Goal: Task Accomplishment & Management: Use online tool/utility

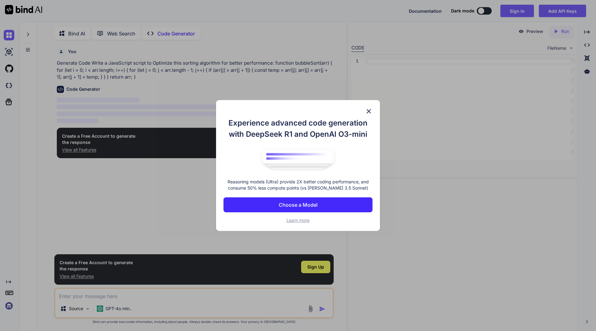
scroll to position [2, 0]
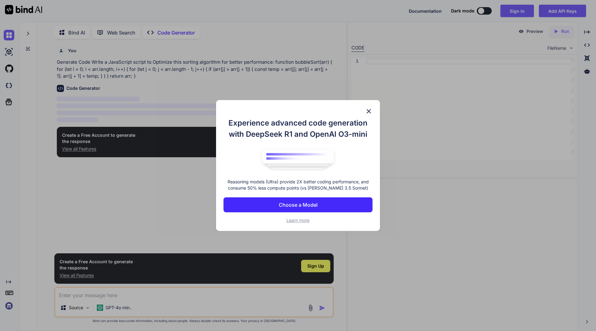
click at [311, 206] on p "Choose a Model" at bounding box center [298, 204] width 39 height 7
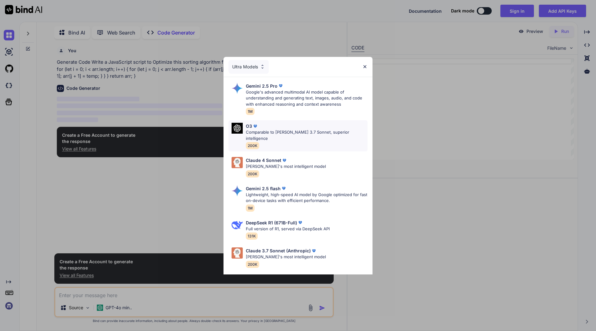
type textarea "x"
click at [304, 97] on p "Google's advanced multimodal AI model capable of understanding and generating t…" at bounding box center [307, 98] width 122 height 18
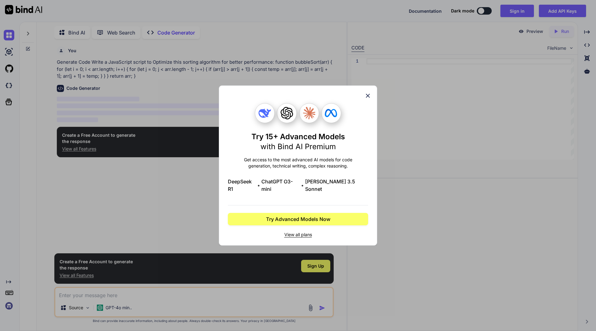
click at [364, 99] on div "Try 15+ Advanced Models with Bind AI Premium Get access to the most advanced AI…" at bounding box center [298, 165] width 140 height 159
click at [367, 99] on icon at bounding box center [367, 95] width 7 height 7
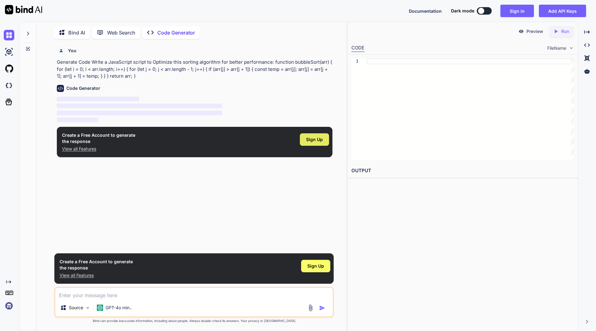
click at [311, 142] on span "Sign Up" at bounding box center [314, 139] width 17 height 6
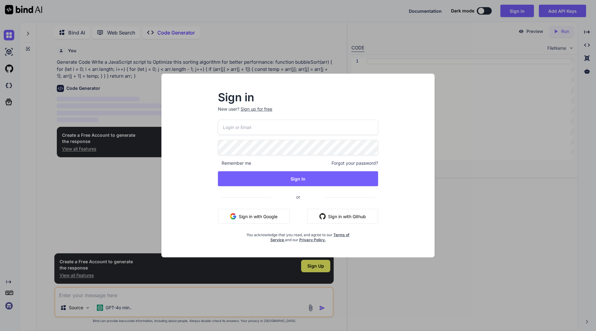
click at [269, 215] on button "Sign in with Google" at bounding box center [254, 216] width 72 height 15
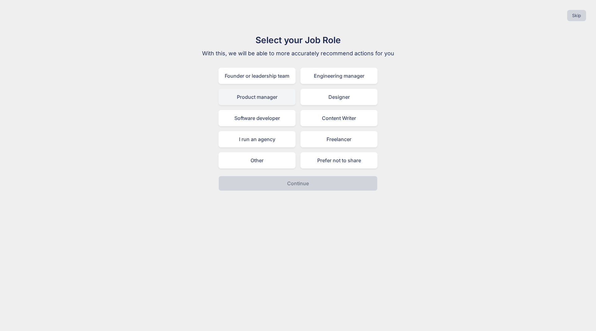
click at [268, 99] on div "Product manager" at bounding box center [257, 97] width 77 height 16
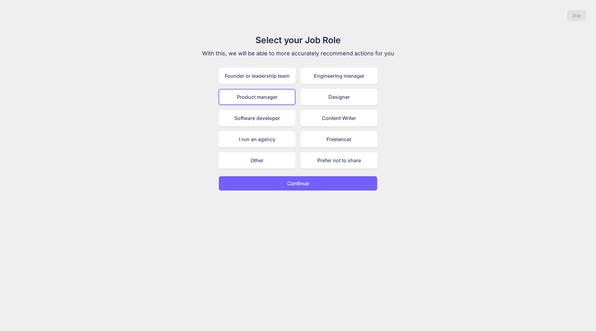
click at [311, 185] on button "Continue" at bounding box center [298, 183] width 159 height 15
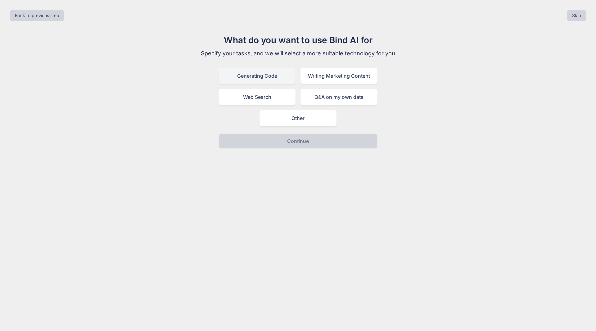
click at [268, 77] on div "Generating Code" at bounding box center [257, 76] width 77 height 16
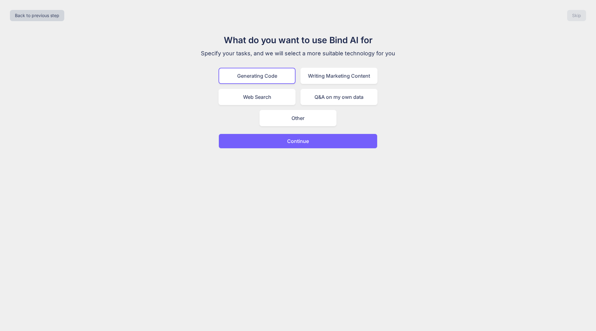
click at [302, 140] on p "Continue" at bounding box center [298, 140] width 22 height 7
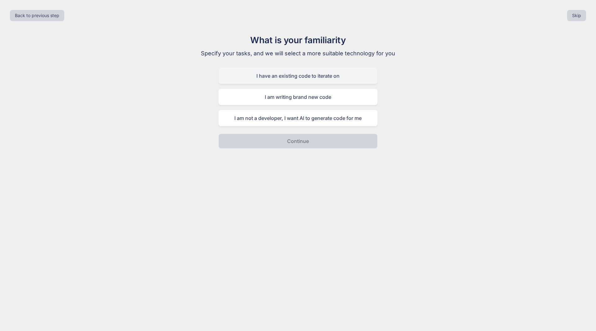
click at [333, 76] on div "I have an existing code to iterate on" at bounding box center [298, 76] width 159 height 16
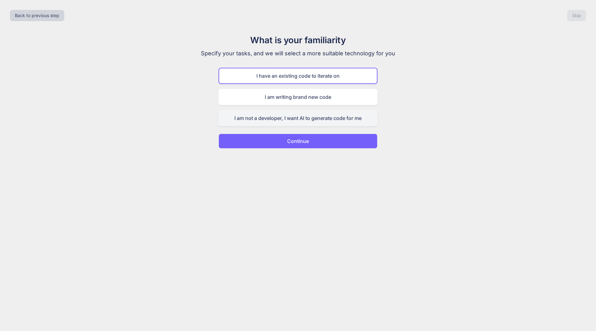
click at [312, 119] on div "I am not a developer, I want AI to generate code for me" at bounding box center [298, 118] width 159 height 16
click at [312, 139] on button "Continue" at bounding box center [298, 140] width 159 height 15
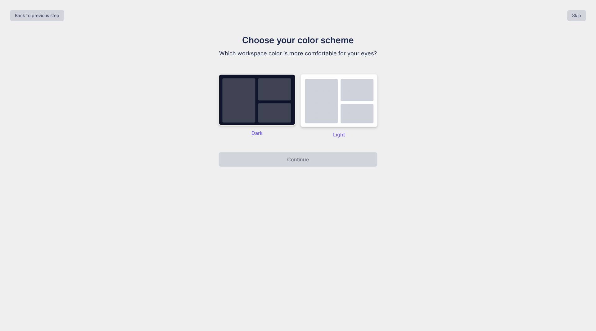
click at [335, 112] on img at bounding box center [338, 100] width 77 height 53
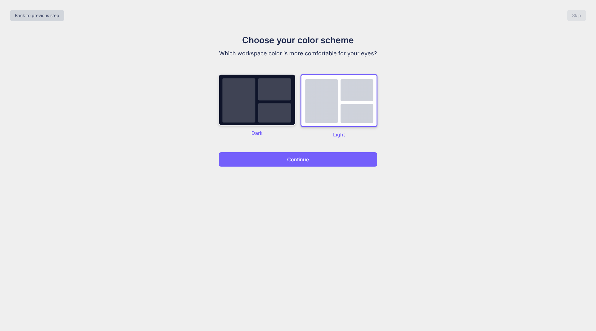
click at [317, 162] on button "Continue" at bounding box center [298, 159] width 159 height 15
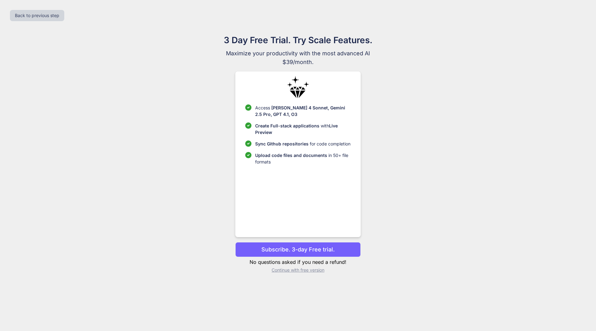
click at [343, 251] on button "Subscribe. 3-day Free trial." at bounding box center [297, 249] width 125 height 15
